Goal: Task Accomplishment & Management: Use online tool/utility

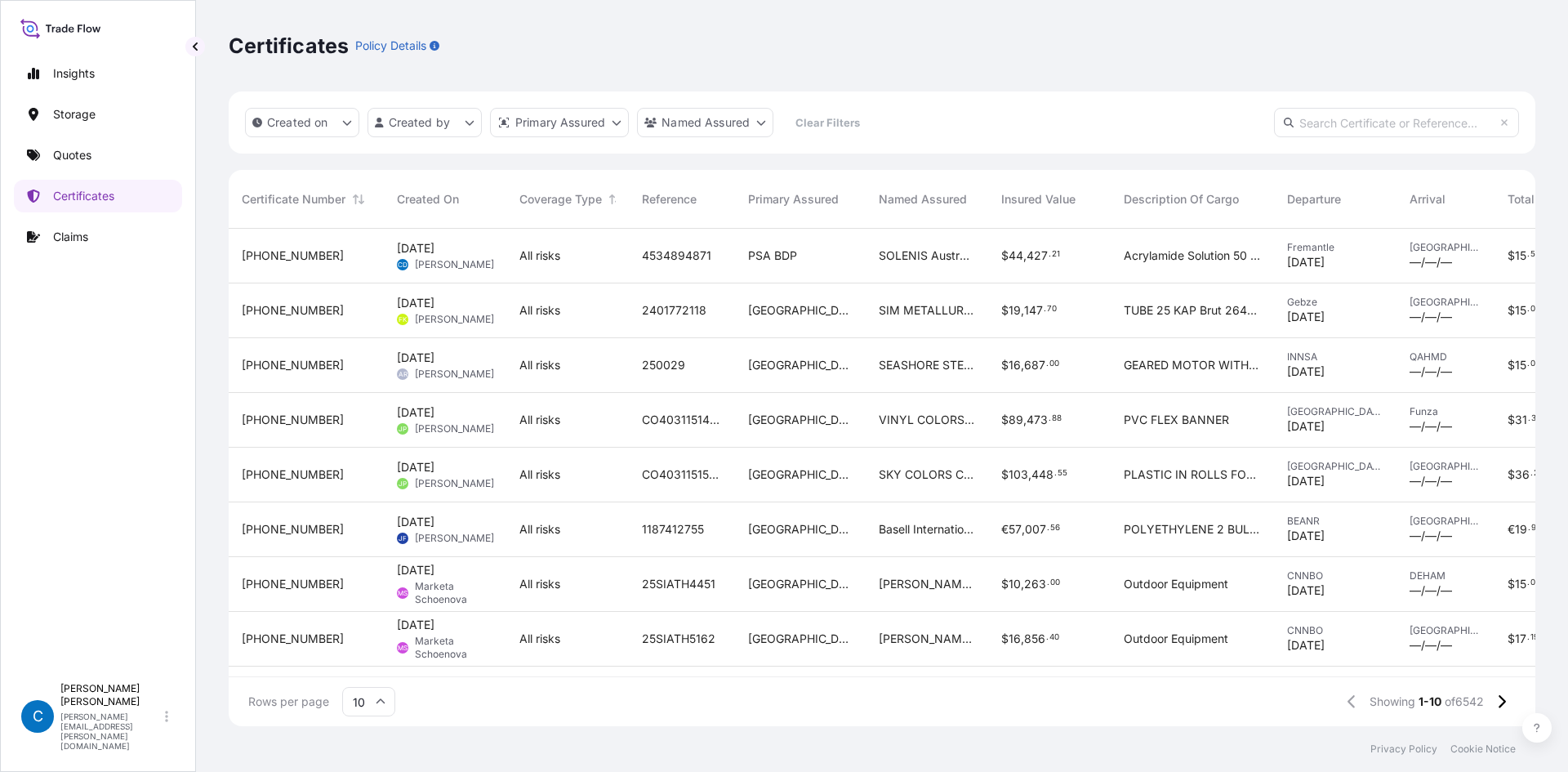
scroll to position [494, 1295]
click at [1045, 125] on input "text" at bounding box center [1396, 122] width 245 height 29
paste input "[PHONE_NUMBER]"
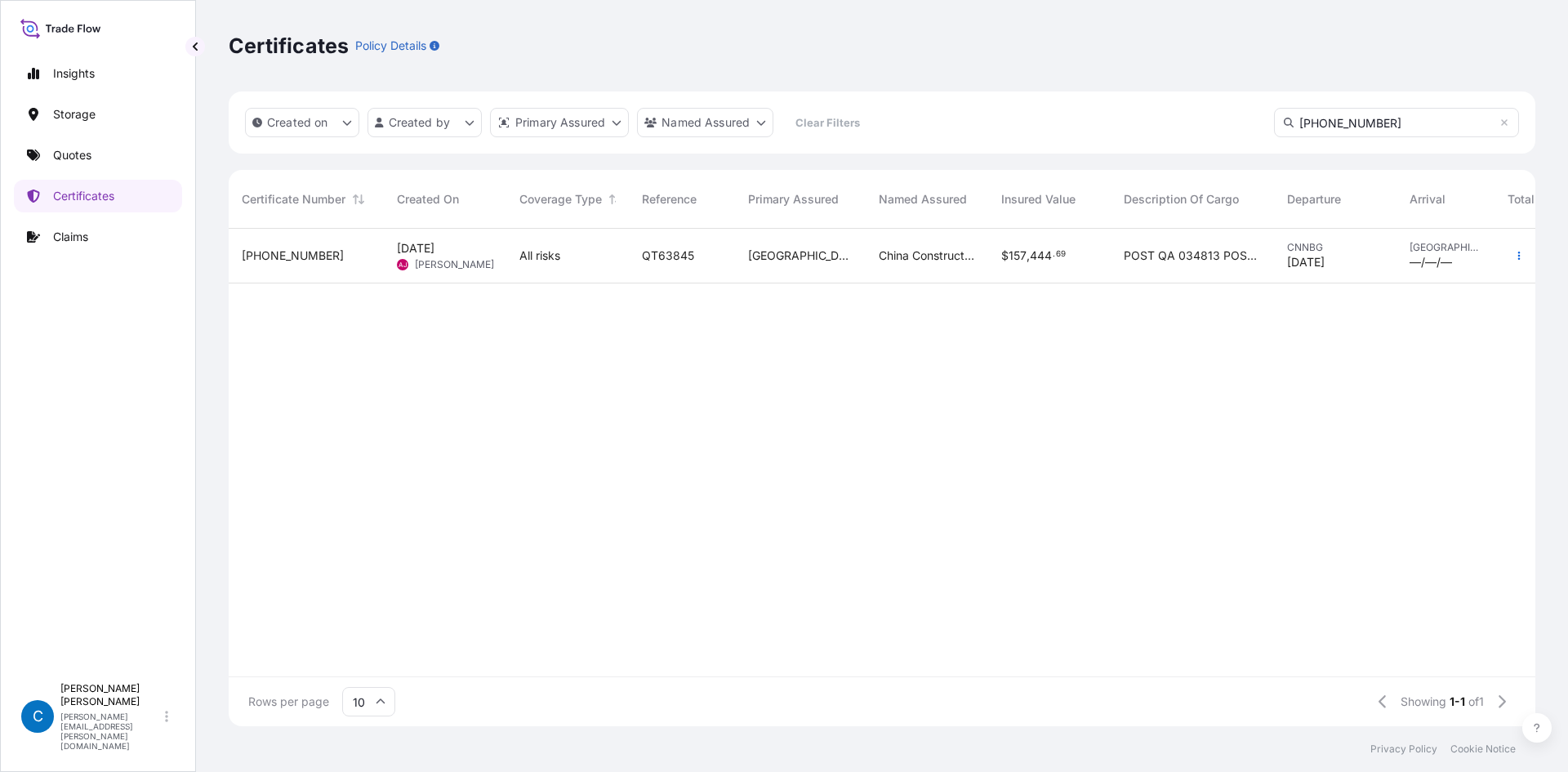
type input "[PHONE_NUMBER]"
click at [272, 249] on span "[PHONE_NUMBER]" at bounding box center [293, 255] width 102 height 16
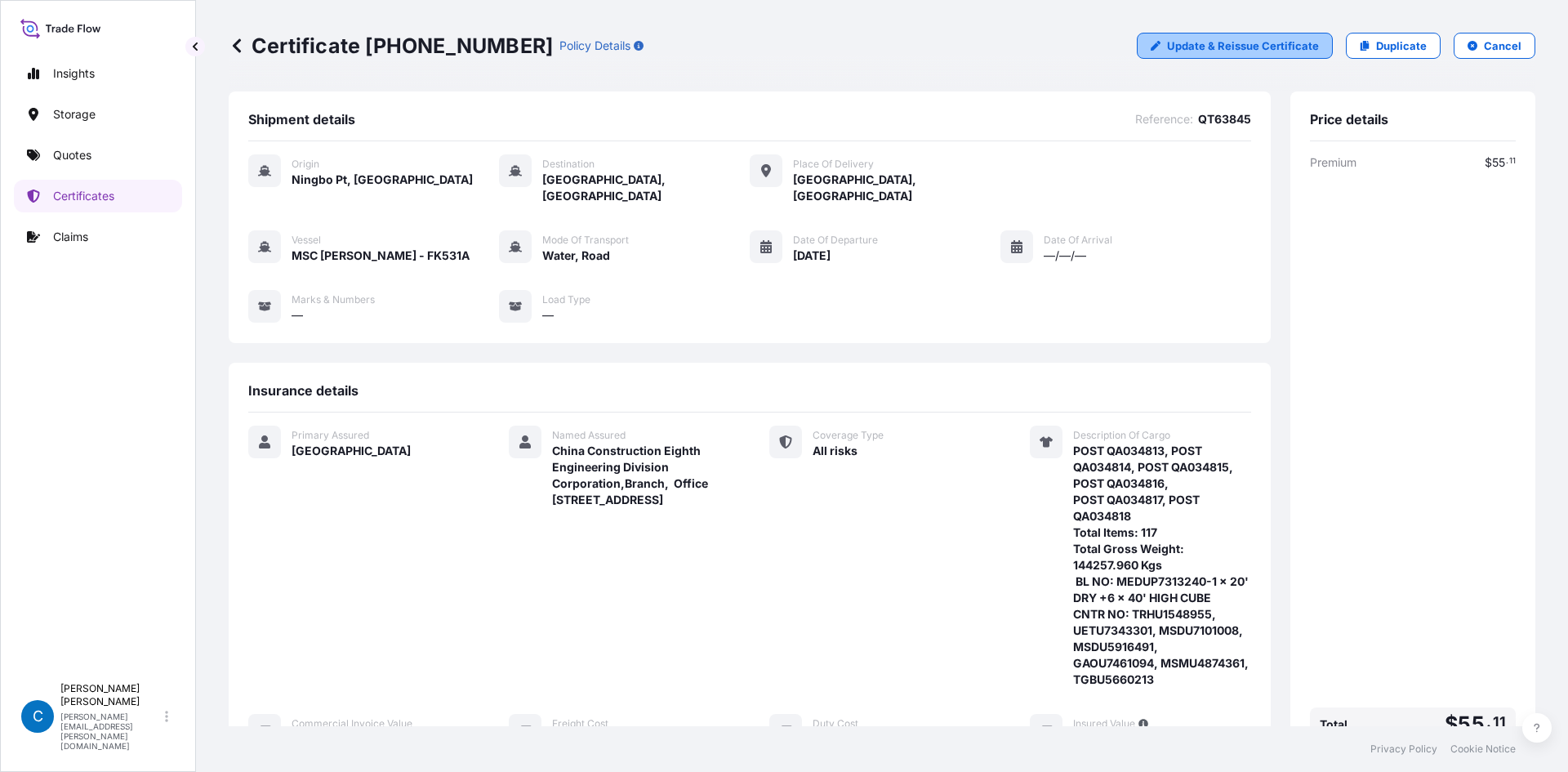
click at [1045, 50] on p "Update & Reissue Certificate" at bounding box center [1243, 45] width 152 height 16
select select "Water"
select select "Road / [GEOGRAPHIC_DATA]"
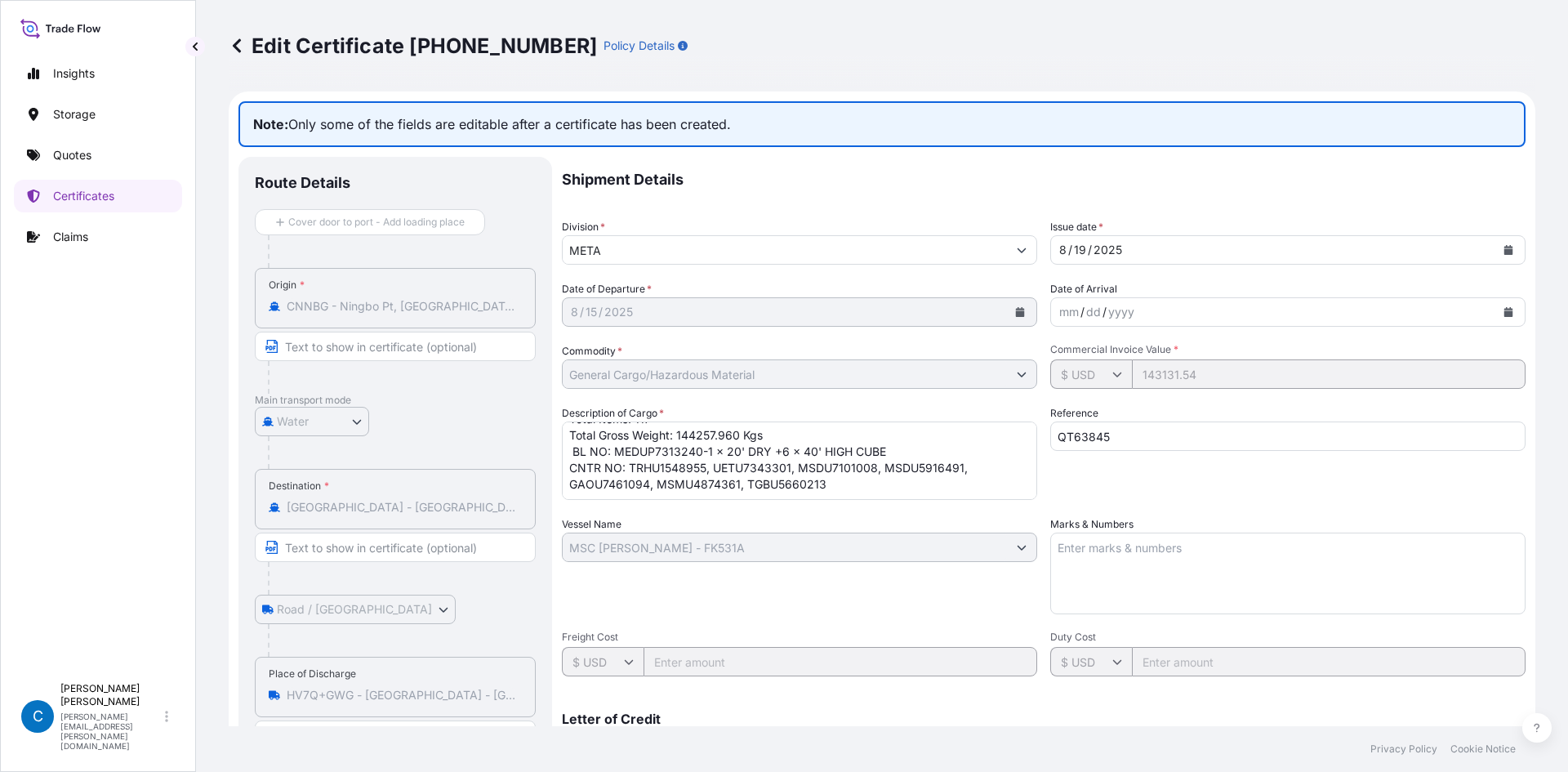
click at [871, 477] on div "Vessel Name MSC [PERSON_NAME] - FK531A" at bounding box center [799, 566] width 475 height 98
